Goal: Navigation & Orientation: Find specific page/section

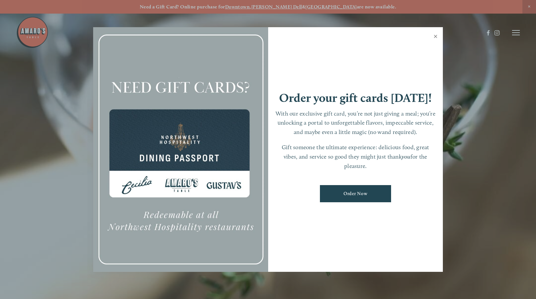
click at [437, 38] on link "Close" at bounding box center [435, 37] width 13 height 18
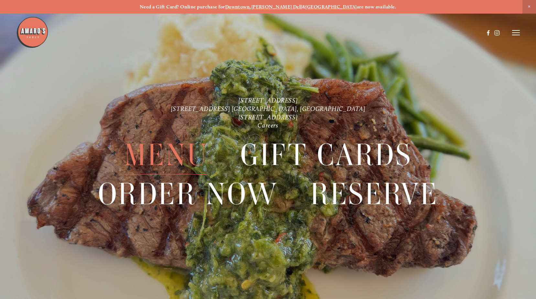
click at [185, 150] on span "Menu" at bounding box center [166, 155] width 84 height 39
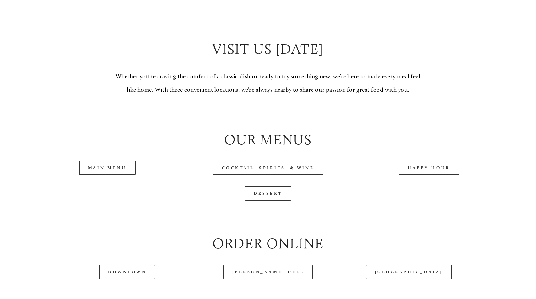
scroll to position [615, 0]
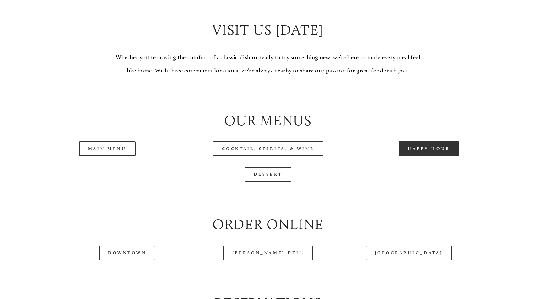
click at [429, 153] on link "Happy Hour" at bounding box center [429, 148] width 61 height 15
